Goal: Information Seeking & Learning: Learn about a topic

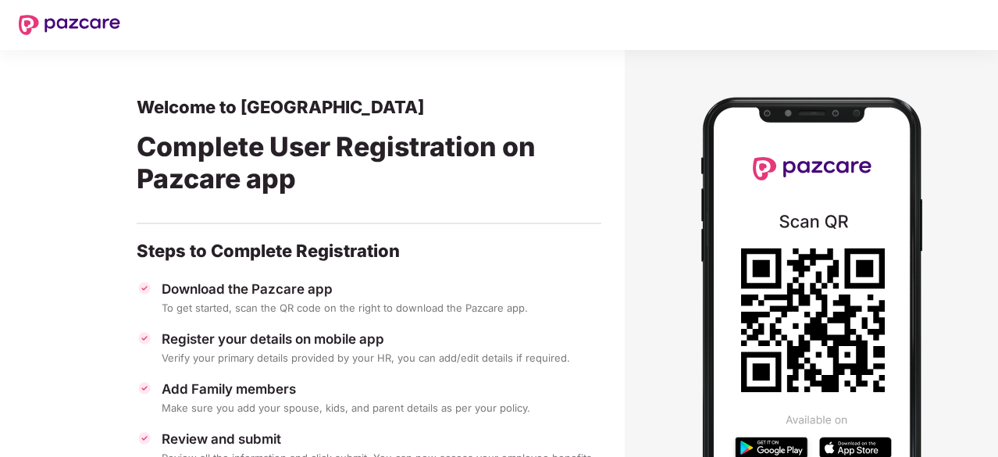
scroll to position [130, 0]
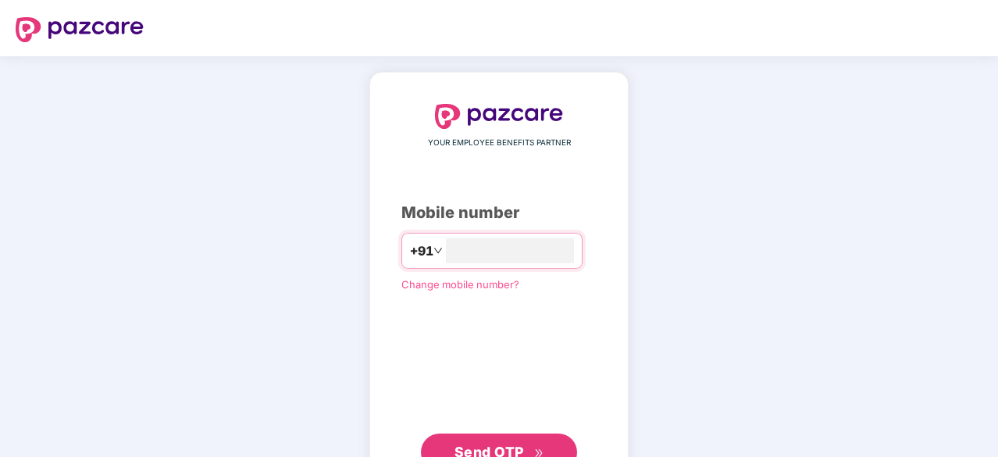
type input "**********"
click at [516, 436] on button "Send OTP" at bounding box center [499, 450] width 156 height 37
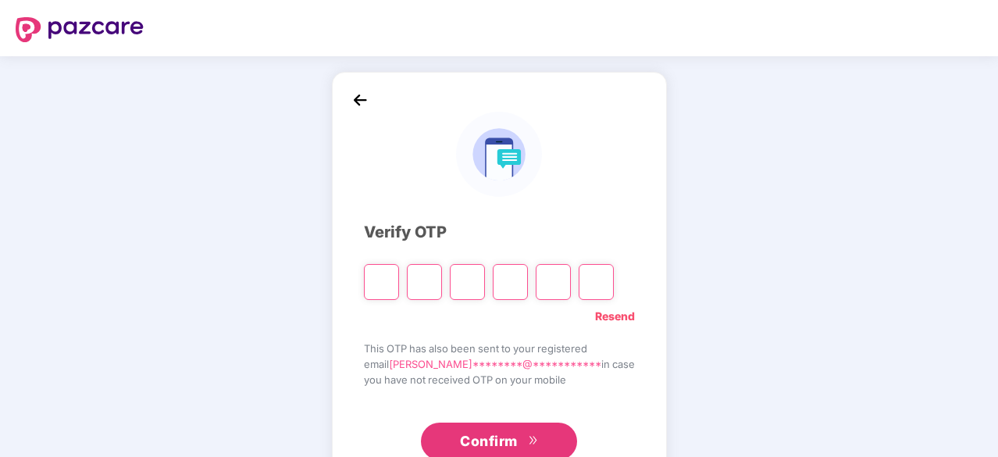
type input "*"
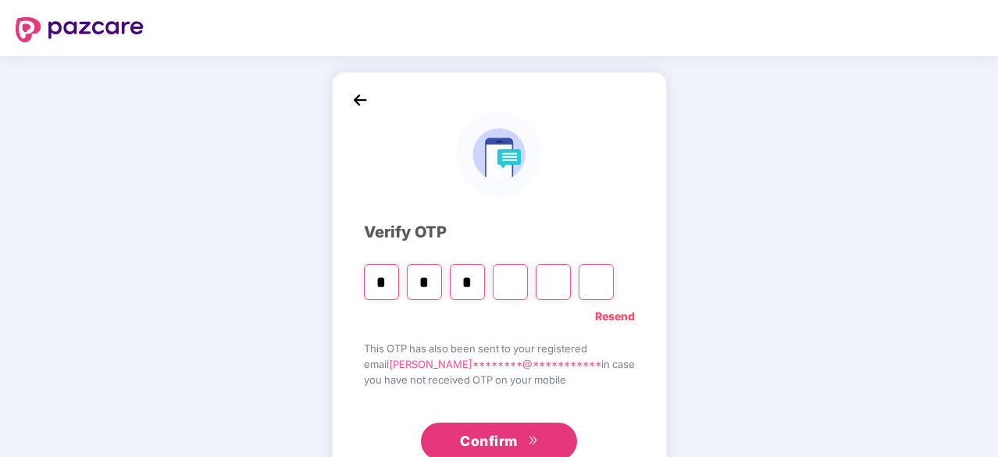
type input "*"
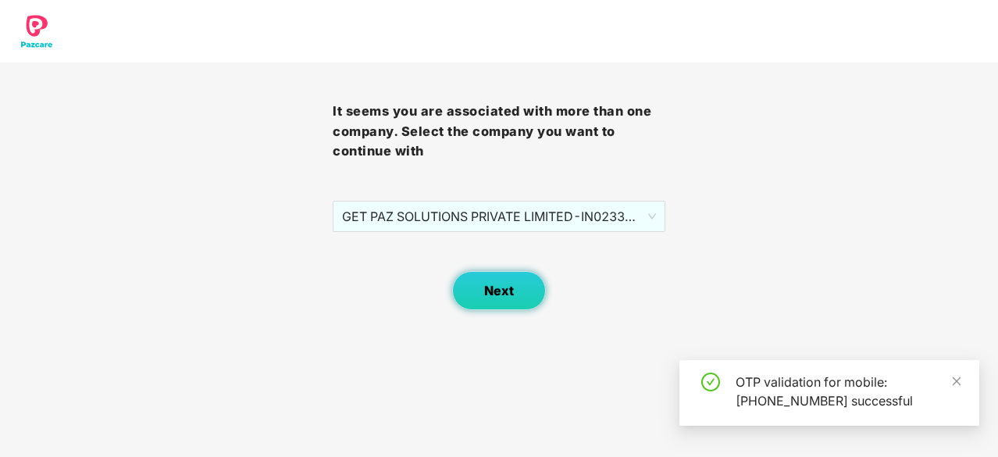
click at [506, 288] on span "Next" at bounding box center [499, 291] width 30 height 15
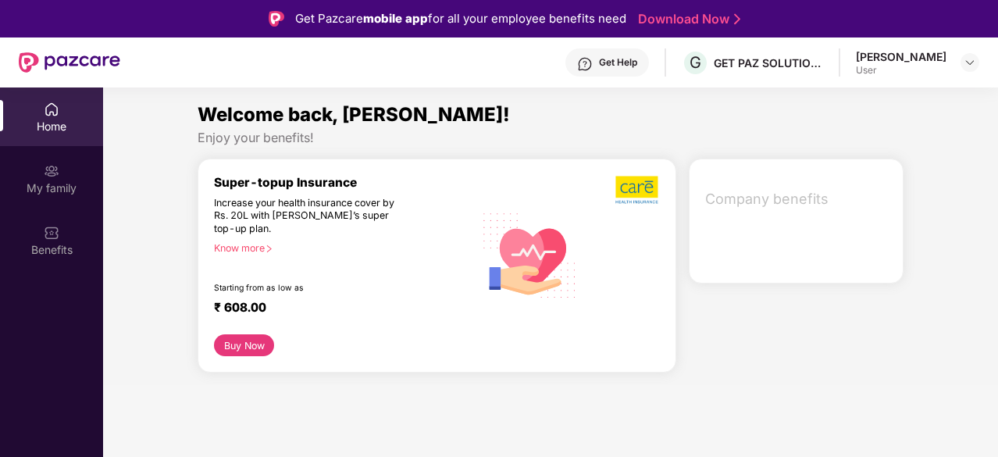
click at [238, 245] on div "Know more" at bounding box center [339, 247] width 251 height 11
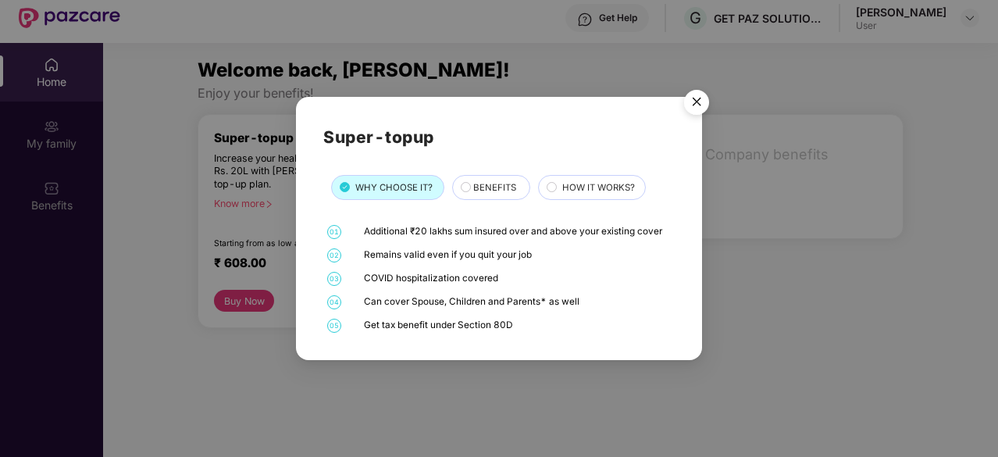
scroll to position [45, 0]
click at [499, 186] on span "BENEFITS" at bounding box center [494, 187] width 43 height 14
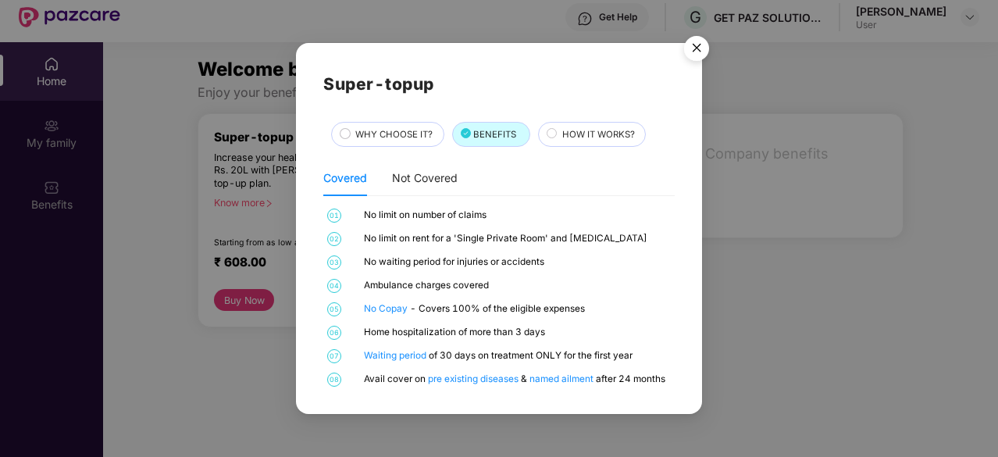
scroll to position [87, 0]
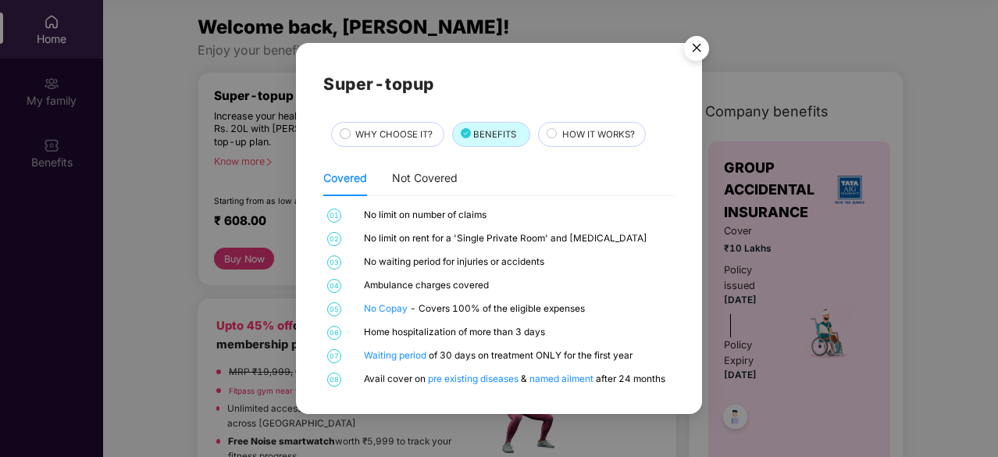
click at [570, 133] on span "HOW IT WORKS?" at bounding box center [598, 134] width 73 height 14
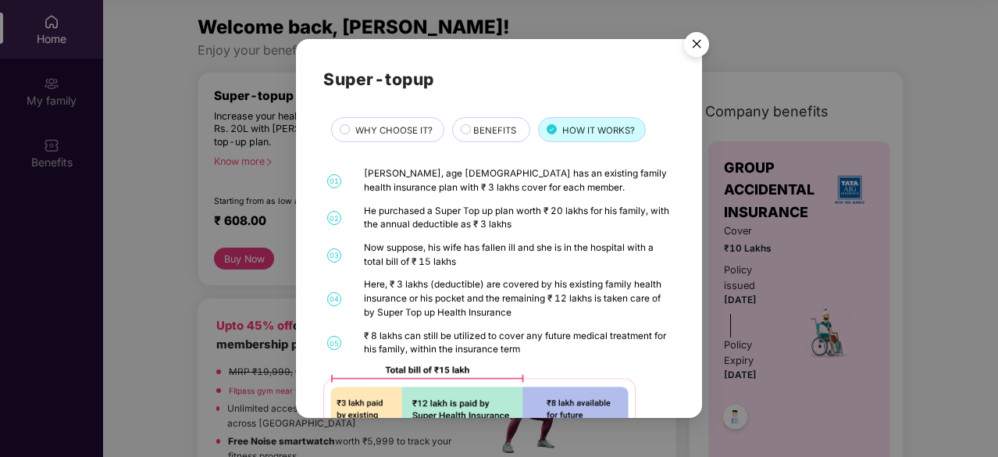
scroll to position [70, 0]
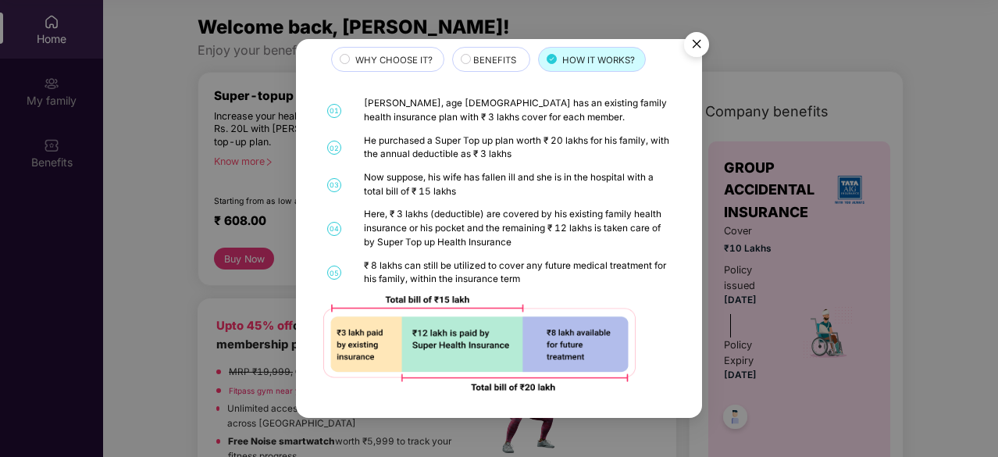
click at [687, 45] on img "Close" at bounding box center [697, 47] width 44 height 44
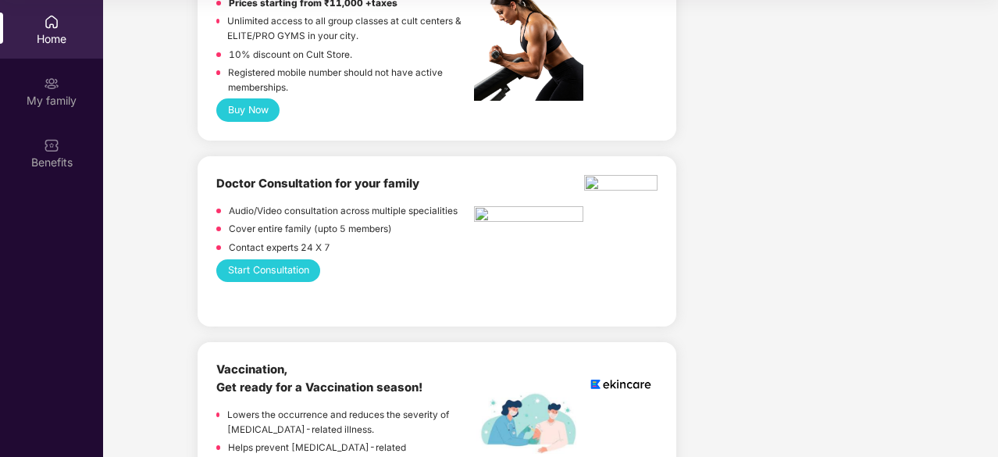
scroll to position [665, 0]
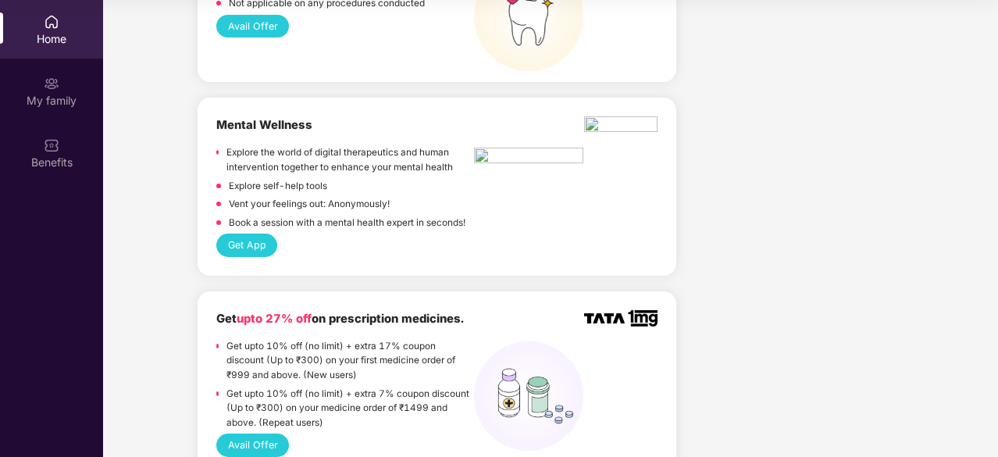
scroll to position [1299, 0]
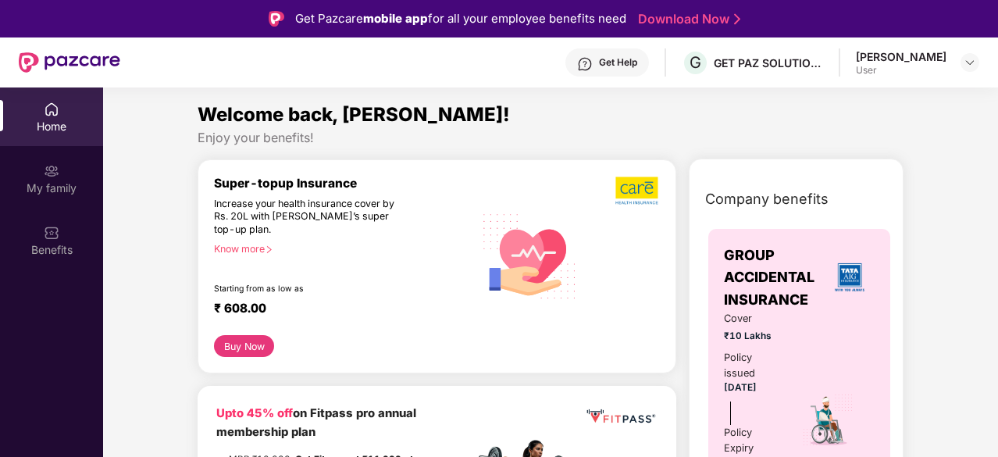
click at [59, 244] on div "Benefits" at bounding box center [51, 250] width 103 height 16
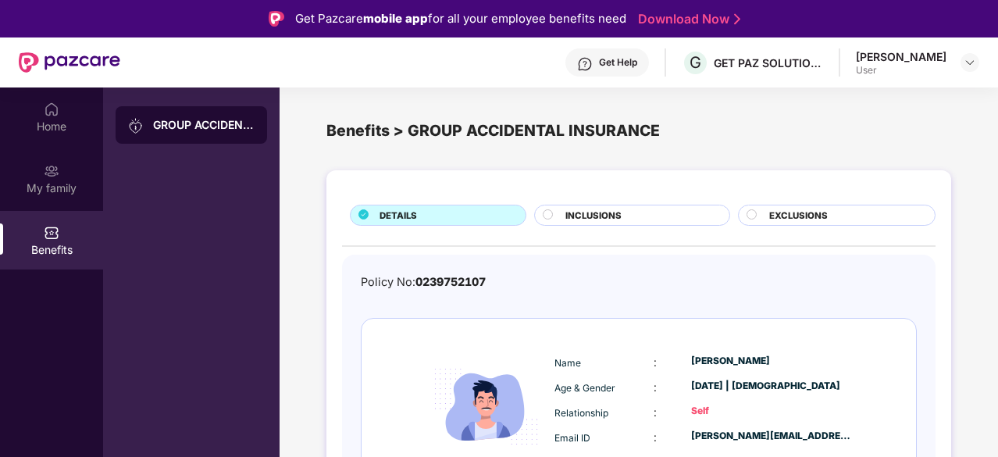
scroll to position [89, 0]
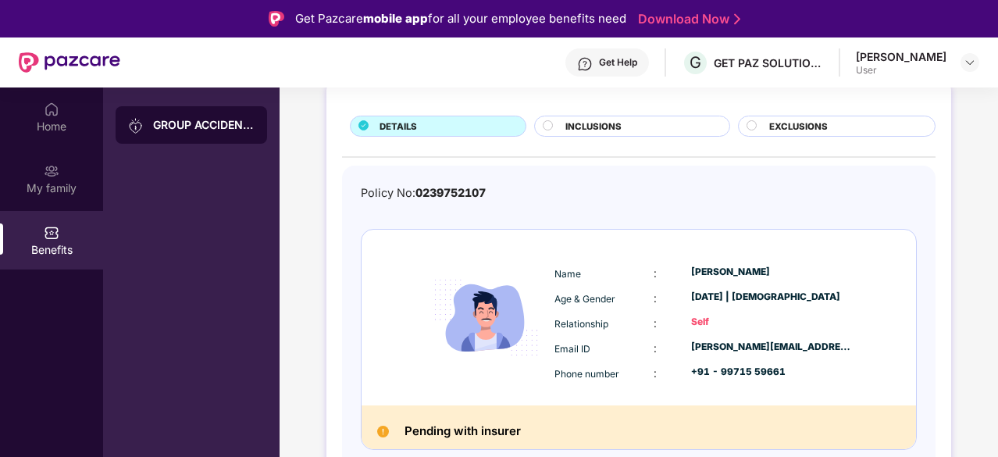
click at [438, 432] on h2 "Pending with insurer" at bounding box center [463, 431] width 116 height 20
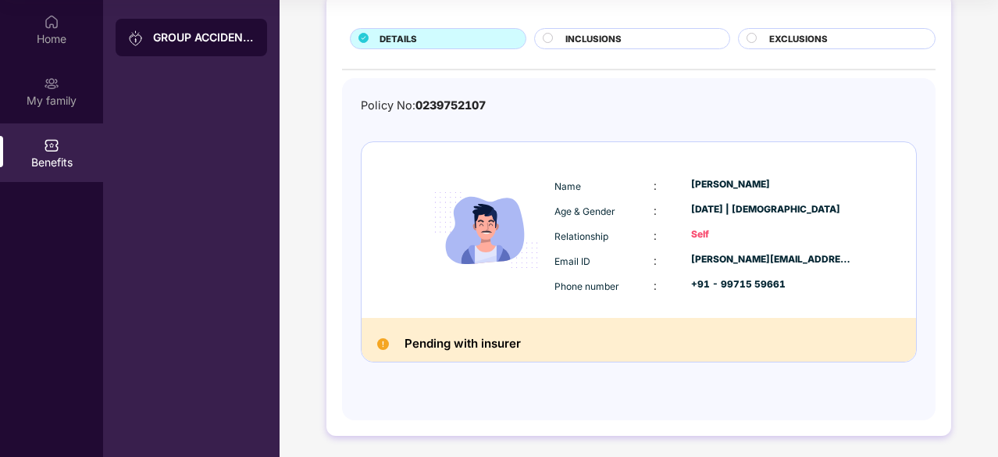
scroll to position [0, 0]
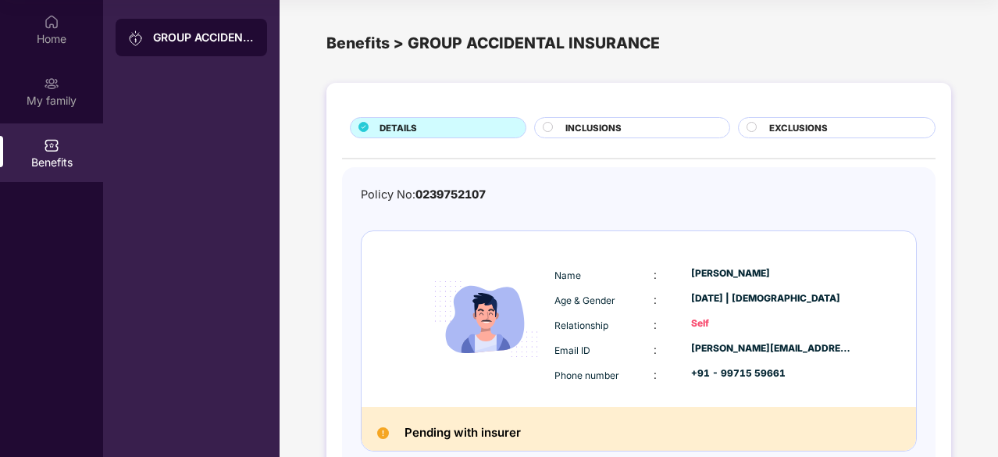
click at [584, 134] on span "INCLUSIONS" at bounding box center [594, 128] width 56 height 14
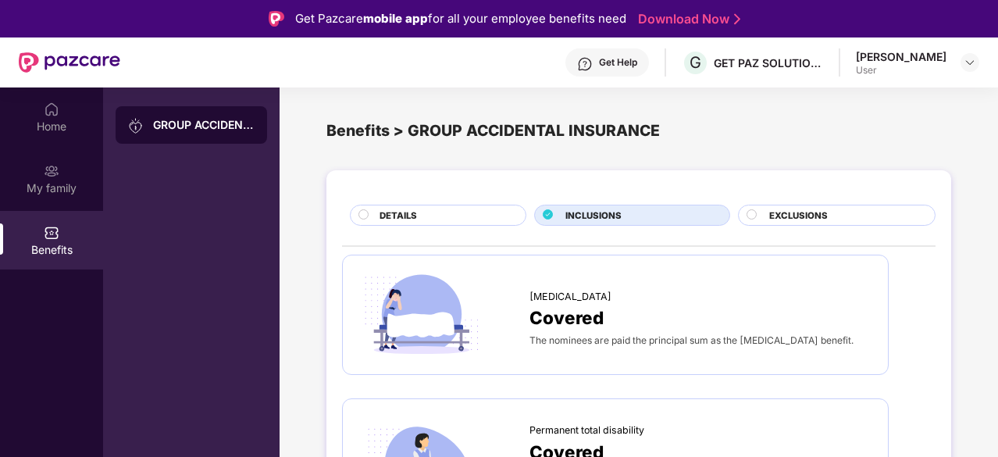
click at [748, 215] on circle at bounding box center [751, 213] width 9 height 9
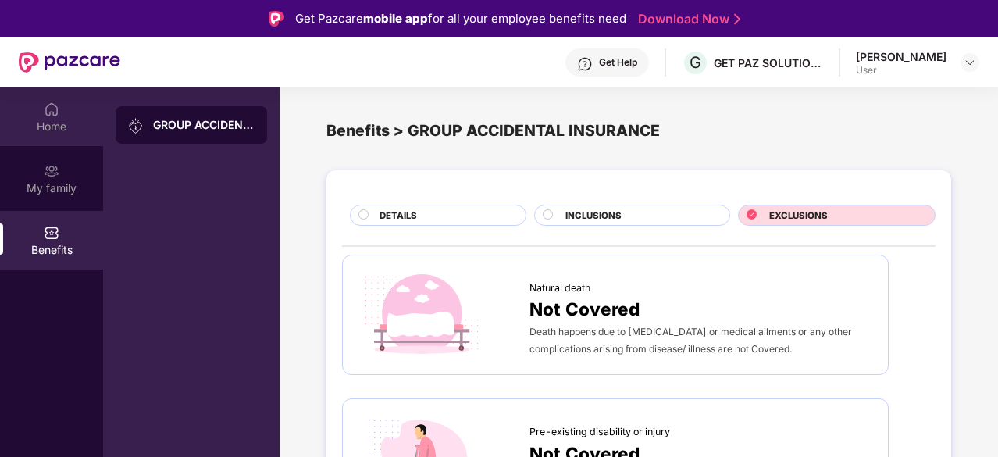
click at [58, 114] on img at bounding box center [52, 110] width 16 height 16
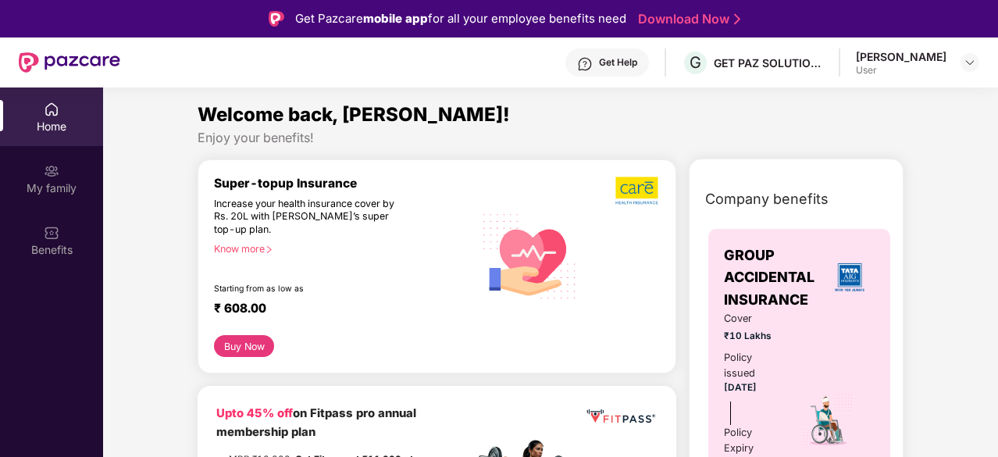
click at [65, 106] on div "Home" at bounding box center [51, 116] width 103 height 59
